Goal: Navigation & Orientation: Find specific page/section

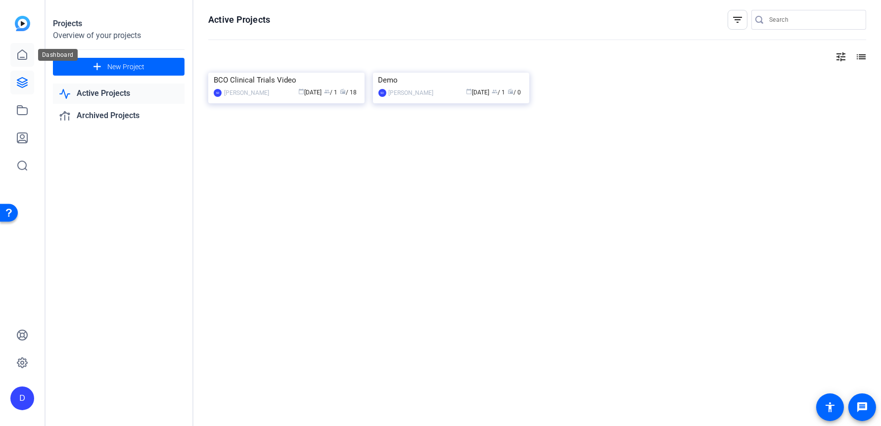
click at [18, 54] on icon at bounding box center [22, 54] width 9 height 9
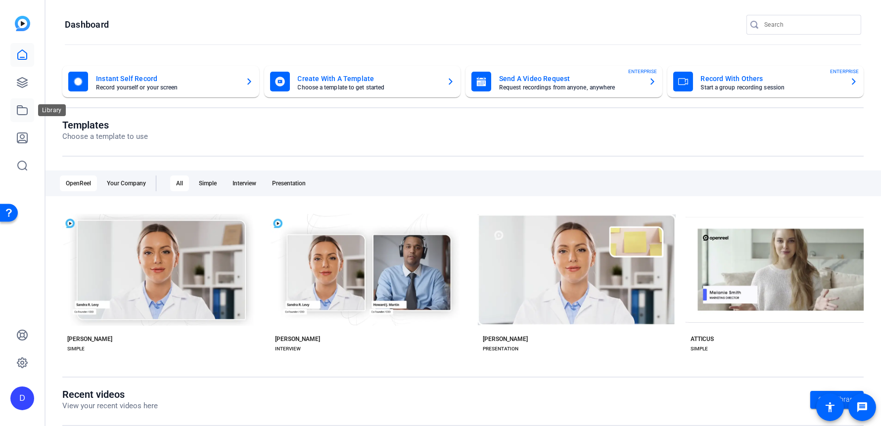
click at [21, 110] on icon at bounding box center [22, 110] width 12 height 12
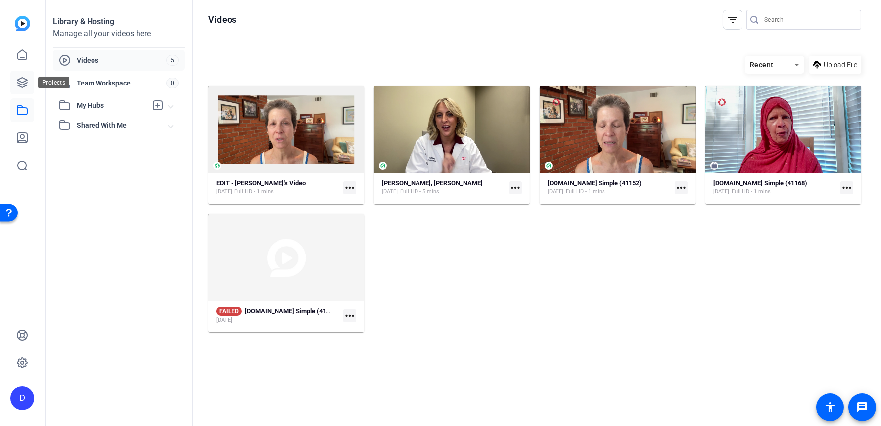
click at [22, 83] on icon at bounding box center [22, 83] width 12 height 12
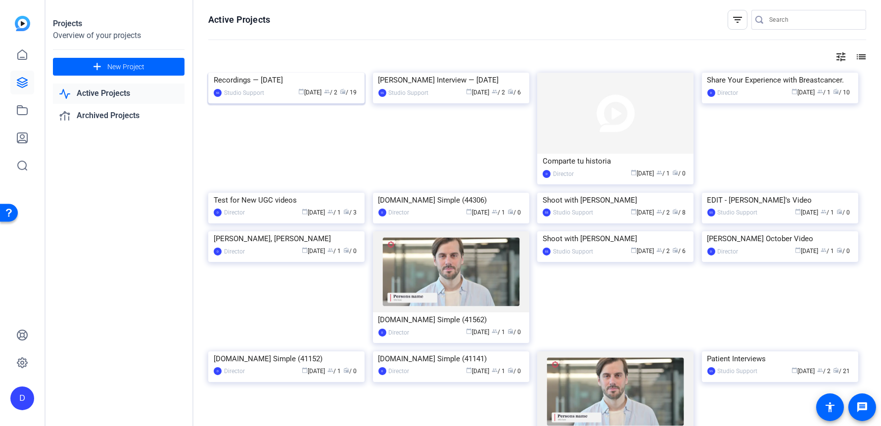
click at [270, 73] on img at bounding box center [286, 73] width 156 height 0
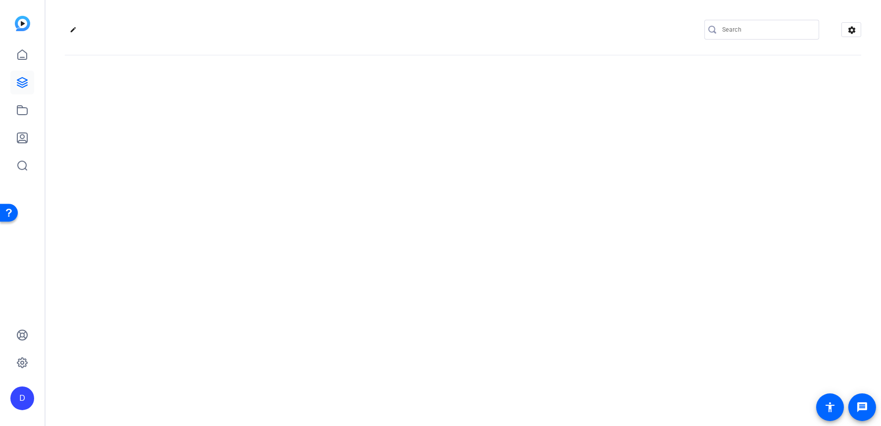
click at [270, 117] on div "edit settings" at bounding box center [463, 213] width 836 height 426
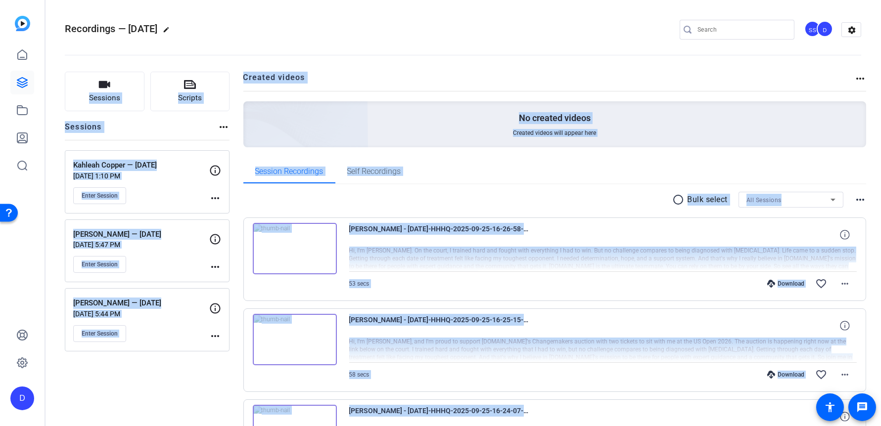
click at [390, 203] on div "radio_button_unchecked Bulk select All Sessions more_horiz" at bounding box center [554, 200] width 623 height 16
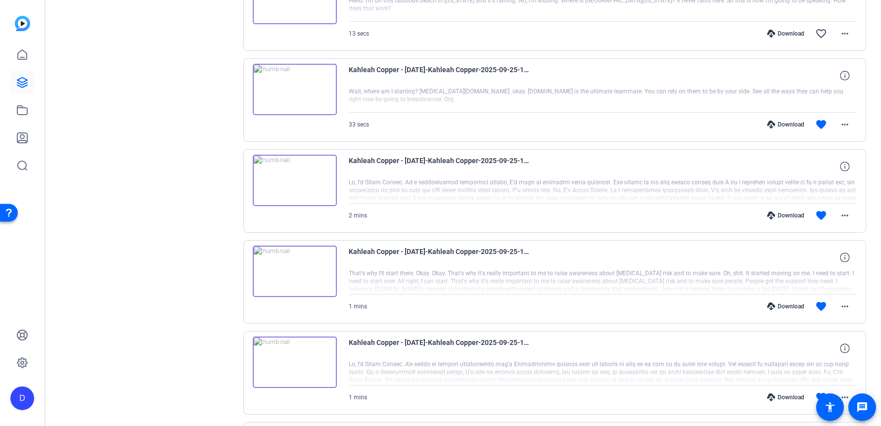
scroll to position [437, 0]
